Goal: Task Accomplishment & Management: Use online tool/utility

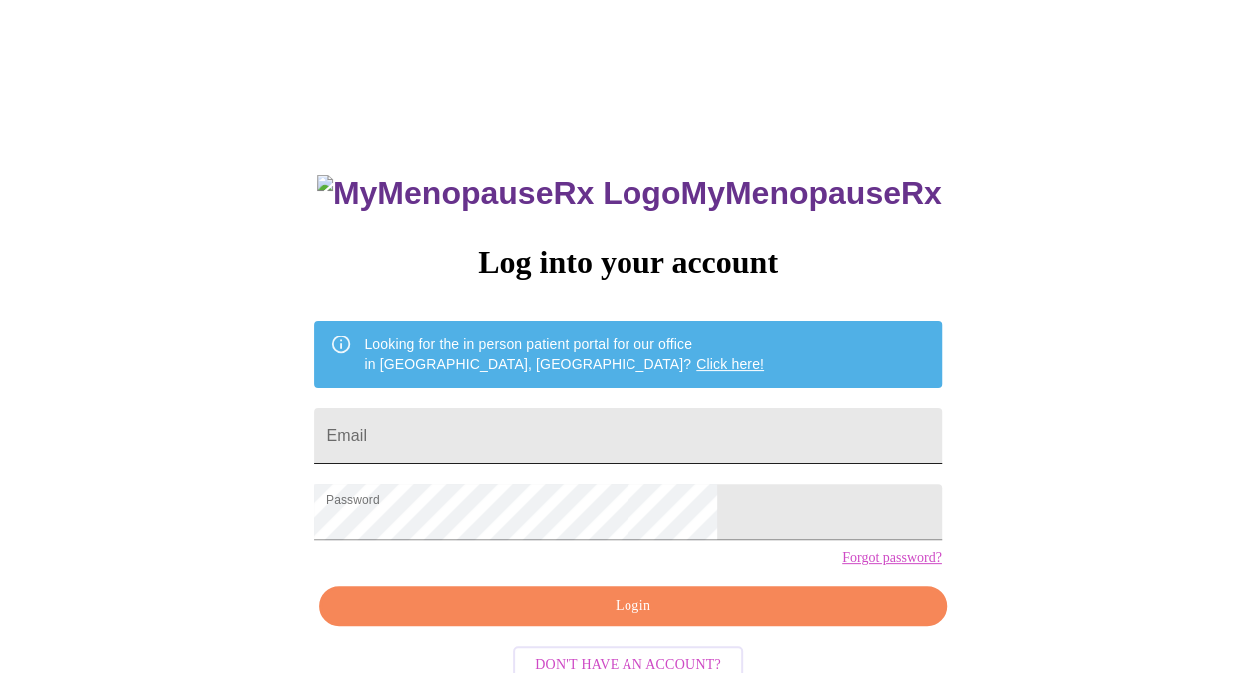
click at [516, 438] on input "Email" at bounding box center [627, 437] width 627 height 56
type input "[EMAIL_ADDRESS][DOMAIN_NAME]"
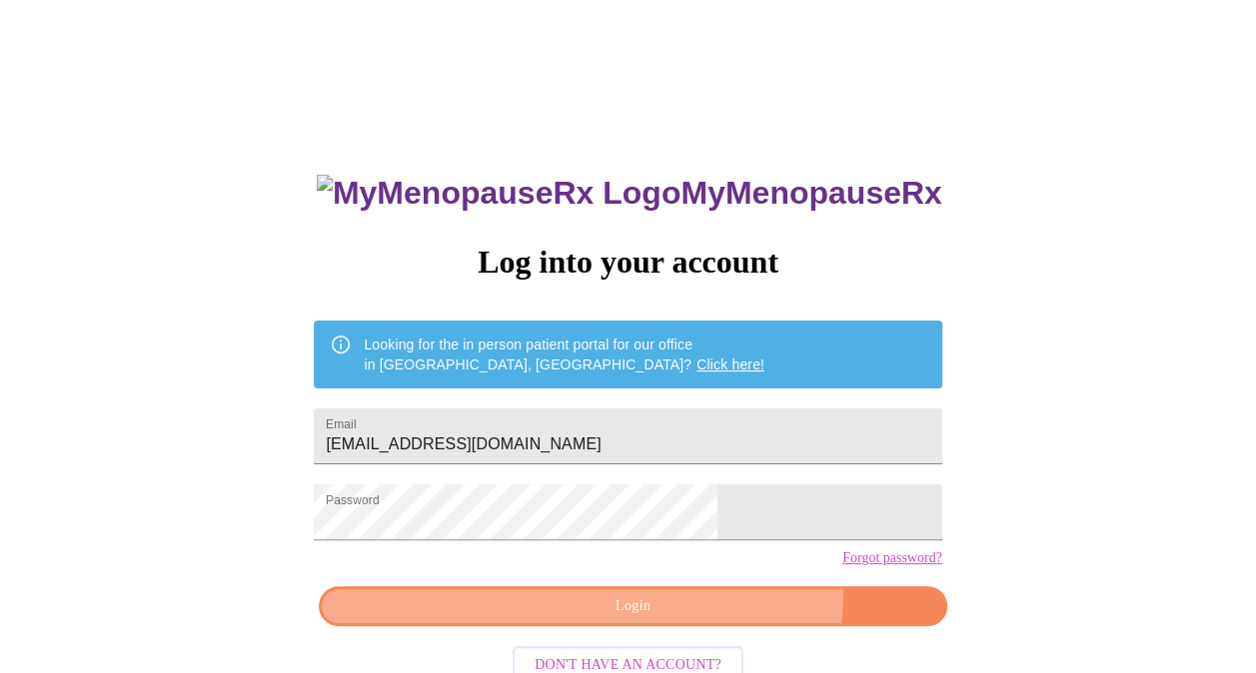
click at [692, 625] on button "Login" at bounding box center [632, 607] width 627 height 41
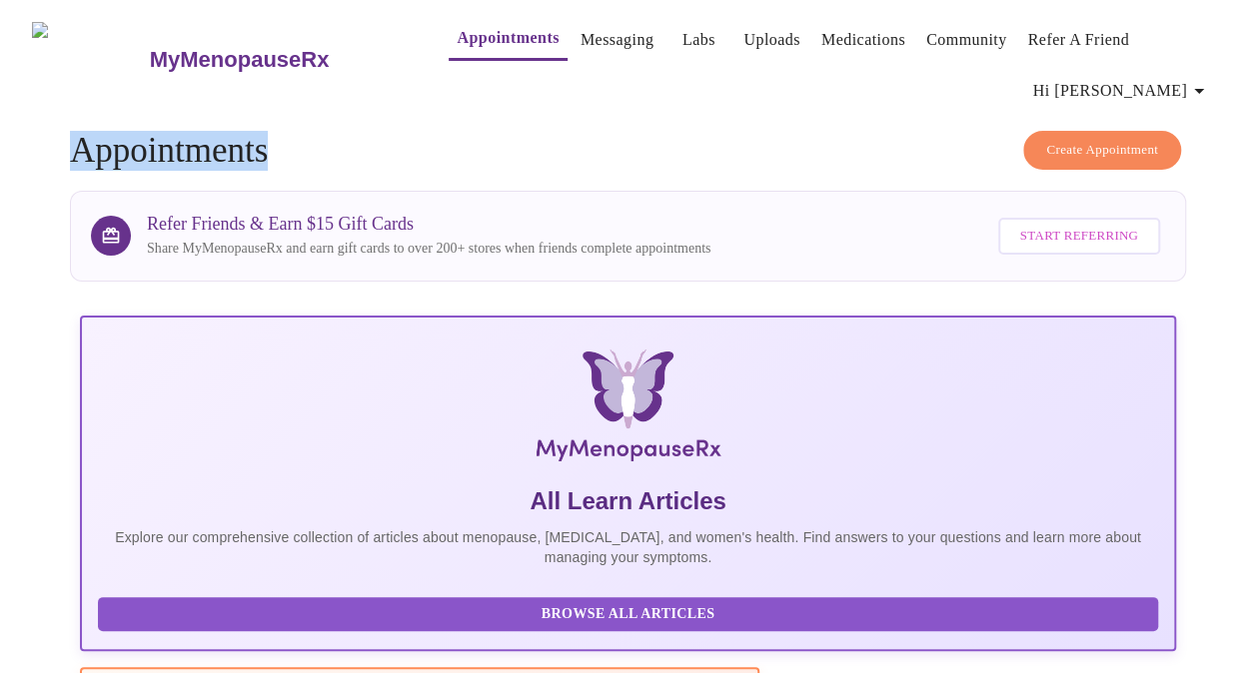
drag, startPoint x: 1262, startPoint y: 112, endPoint x: 1274, endPoint y: 158, distance: 47.5
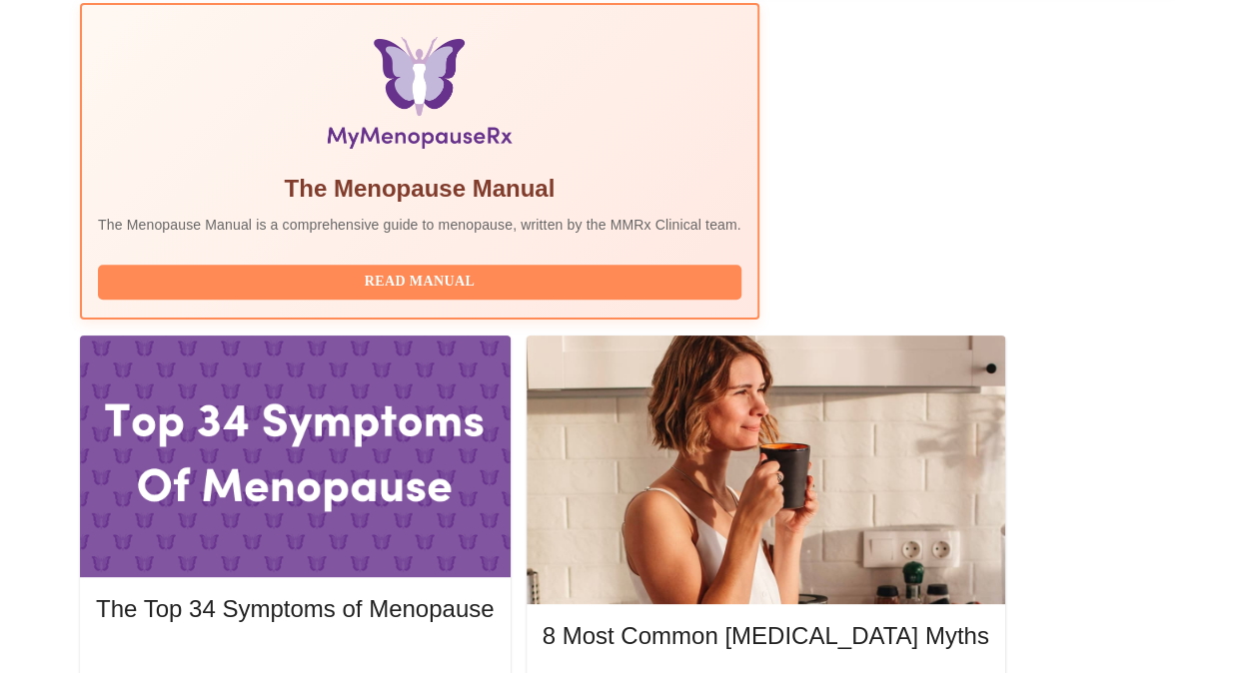
scroll to position [669, 0]
